Goal: Information Seeking & Learning: Find contact information

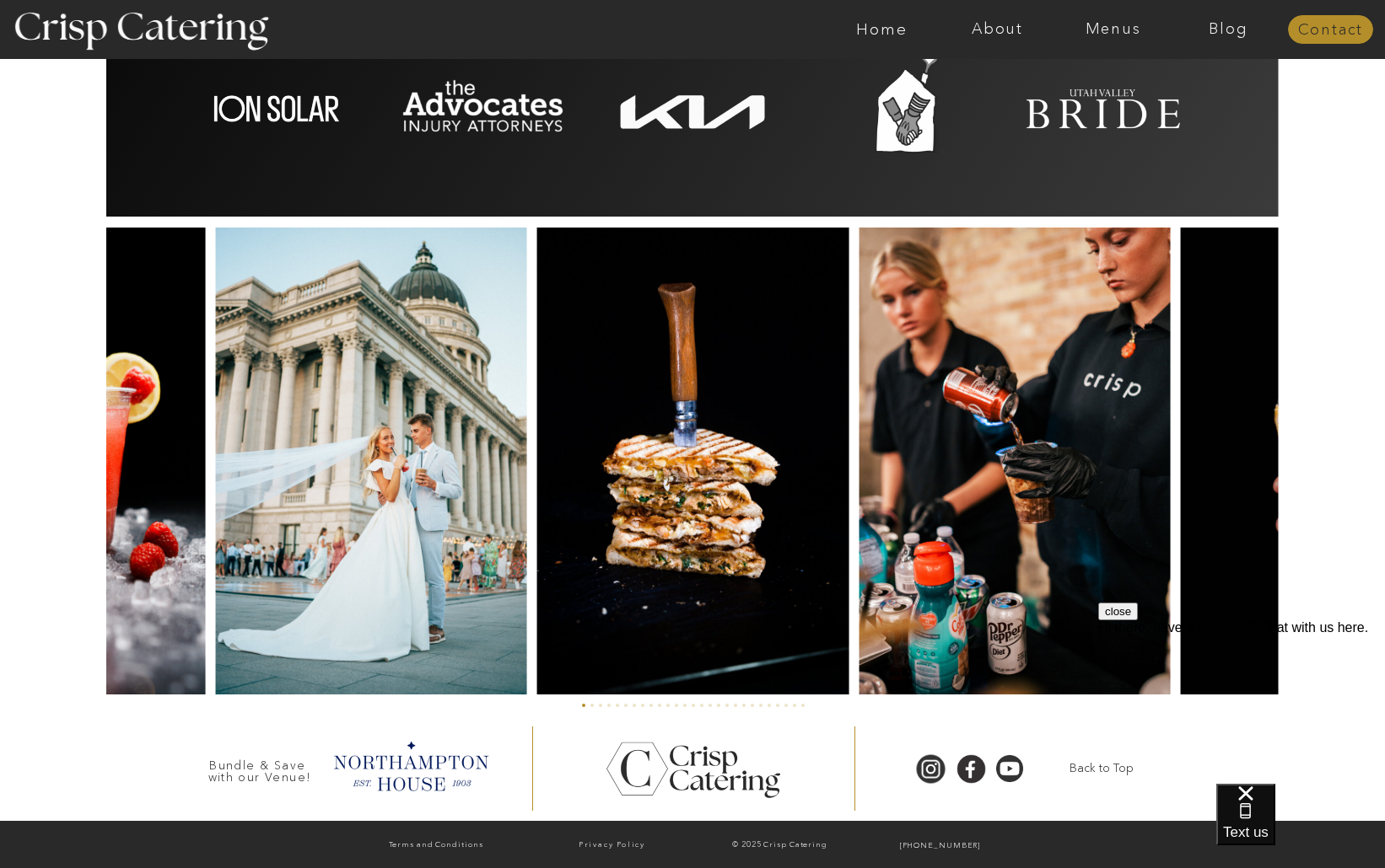
click at [1302, 22] on nav "Contact" at bounding box center [1331, 30] width 85 height 17
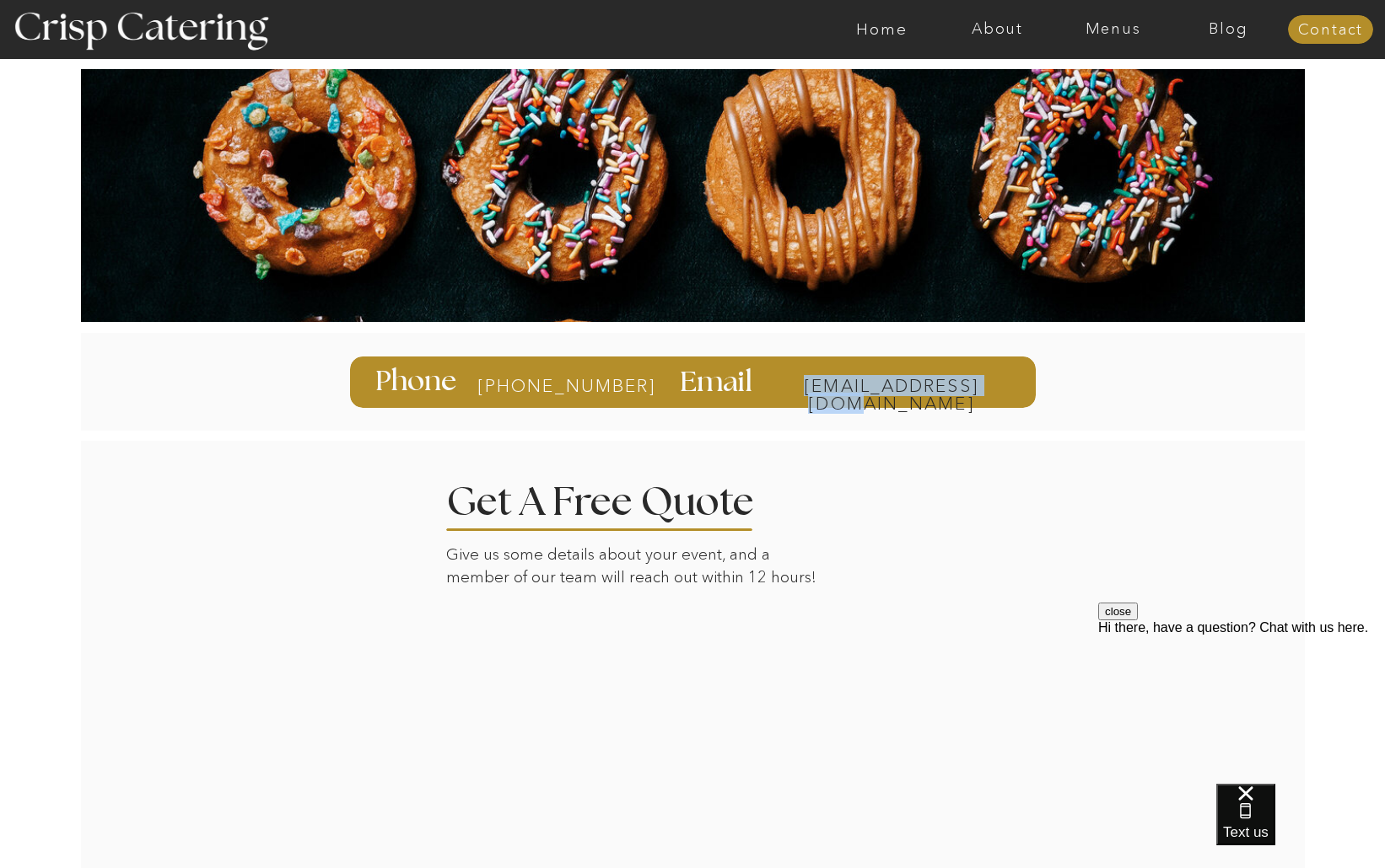
drag, startPoint x: 1024, startPoint y: 377, endPoint x: 1008, endPoint y: 395, distance: 24.1
click at [1010, 394] on div "[EMAIL_ADDRESS][DOMAIN_NAME] Email [PHONE_NUMBER] Phone" at bounding box center [692, 381] width 1012 height 118
copy div "[EMAIL_ADDRESS][DOMAIN_NAME]"
